Goal: Obtain resource: Download file/media

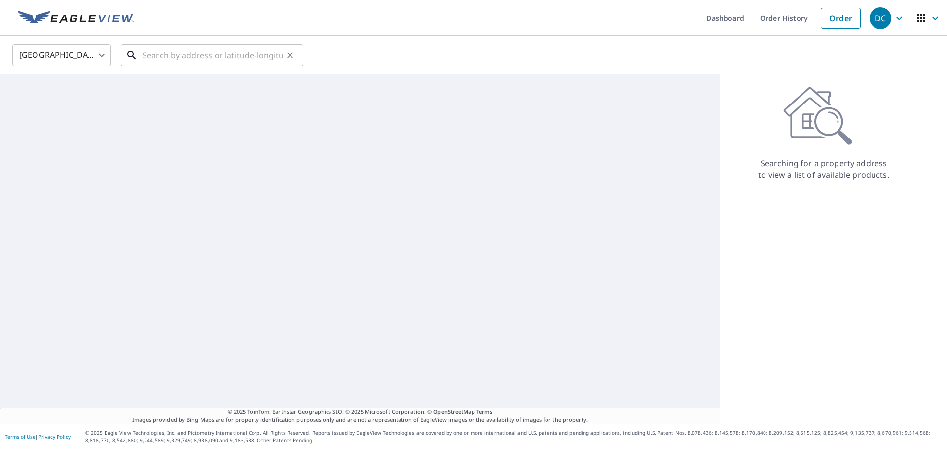
click at [241, 46] on input "text" at bounding box center [213, 55] width 141 height 28
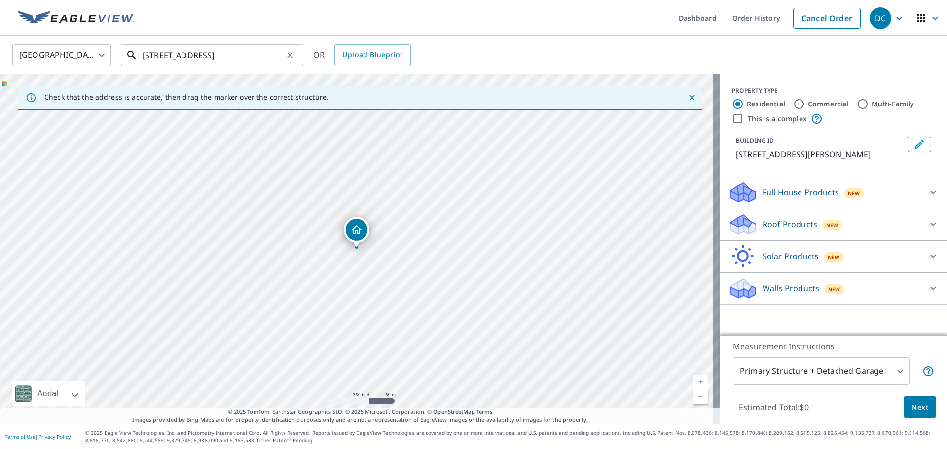
click at [260, 53] on input "[STREET_ADDRESS]" at bounding box center [213, 55] width 141 height 28
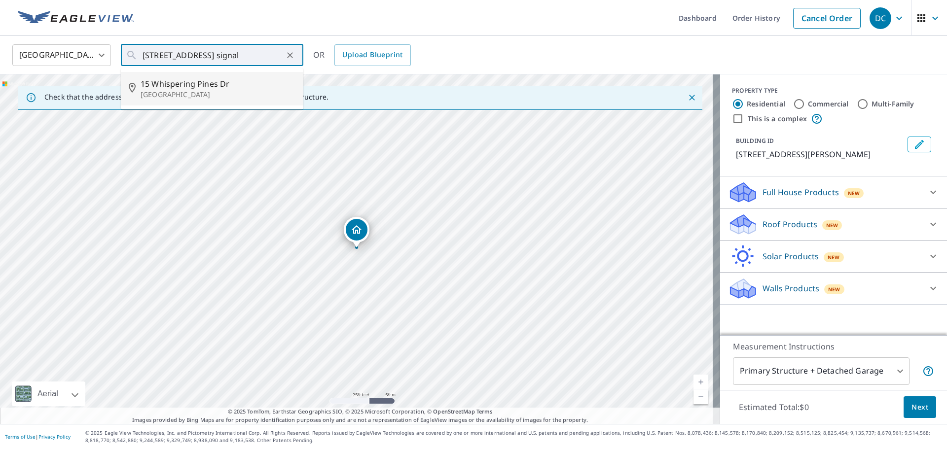
type input "[STREET_ADDRESS]"
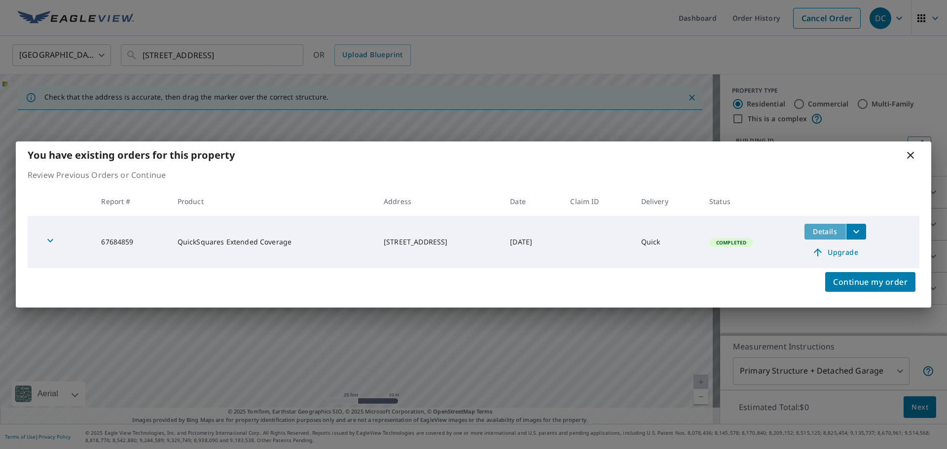
click at [836, 227] on span "Details" at bounding box center [826, 231] width 30 height 9
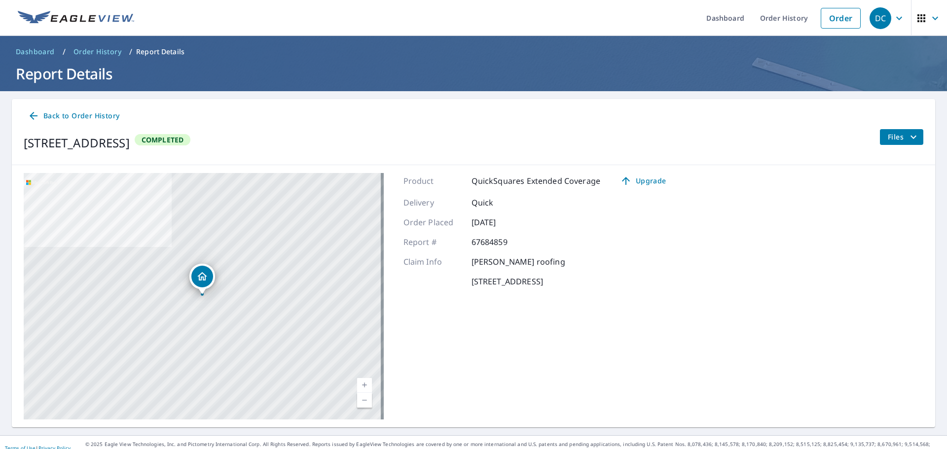
scroll to position [11, 0]
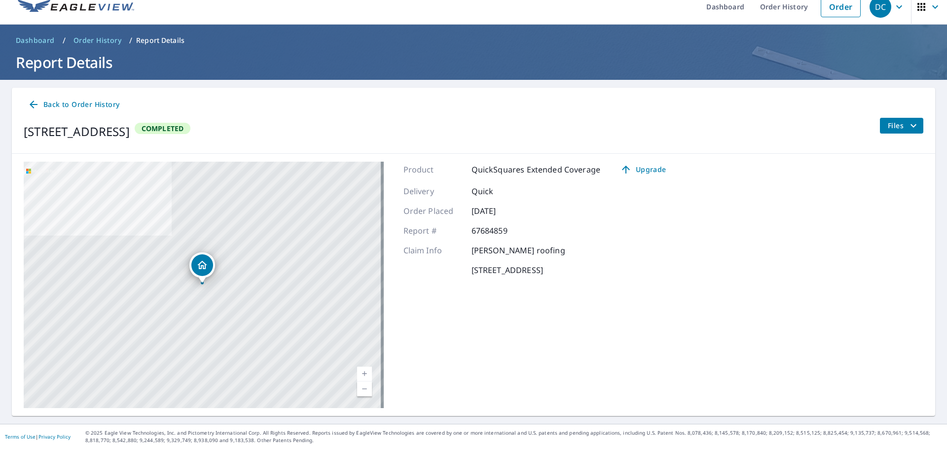
drag, startPoint x: 520, startPoint y: 208, endPoint x: 443, endPoint y: 201, distance: 78.2
click at [443, 201] on div "Product QuickSquares Extended Coverage Upgrade Delivery Quick Order Placed [DAT…" at bounding box center [539, 285] width 271 height 247
click at [490, 231] on p "67684859" at bounding box center [501, 231] width 59 height 12
click at [908, 124] on icon "filesDropdownBtn-67684859" at bounding box center [914, 126] width 12 height 12
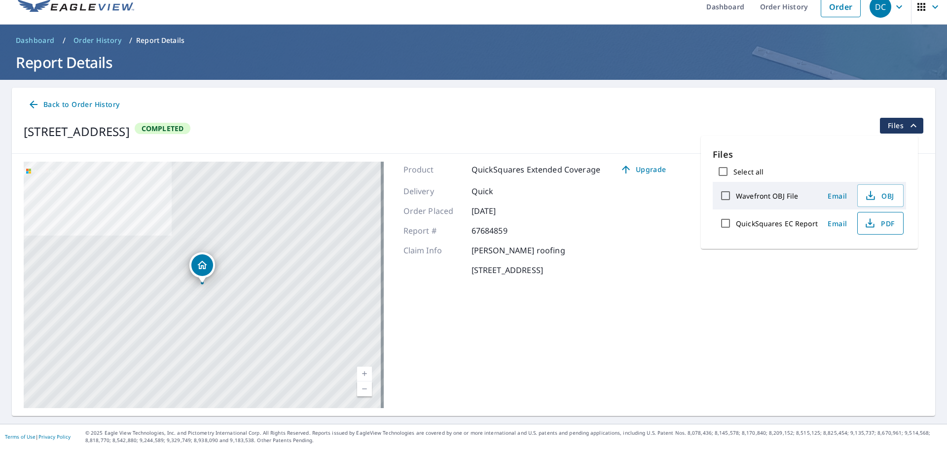
click at [871, 220] on icon "button" at bounding box center [870, 224] width 12 height 12
